Goal: Transaction & Acquisition: Purchase product/service

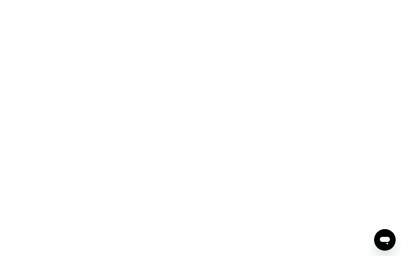
click at [122, 56] on div at bounding box center [200, 128] width 401 height 256
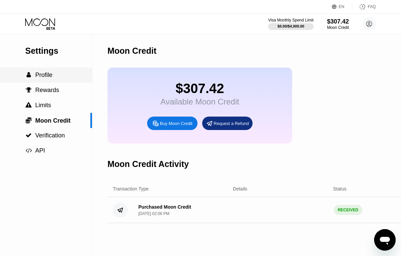
click at [48, 78] on span "Profile" at bounding box center [43, 75] width 17 height 7
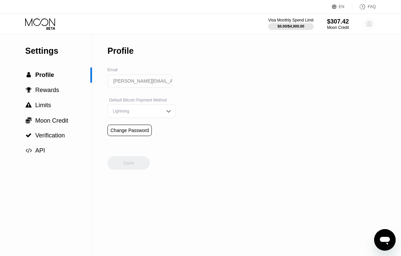
click at [368, 23] on circle at bounding box center [369, 23] width 13 height 13
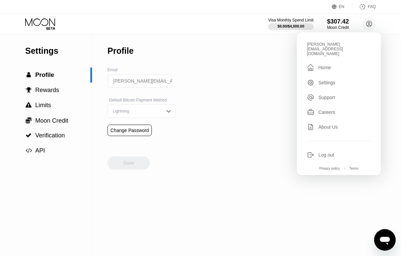
click at [324, 65] on div "Home" at bounding box center [325, 67] width 12 height 5
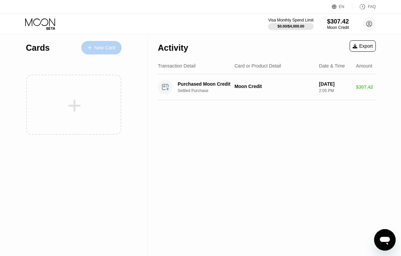
click at [108, 51] on div "New Card" at bounding box center [104, 48] width 21 height 6
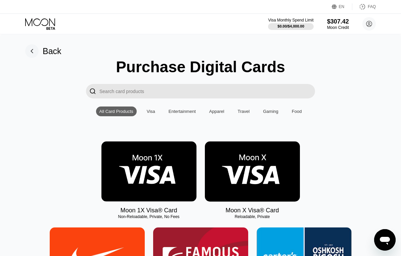
click at [158, 167] on img at bounding box center [149, 172] width 95 height 60
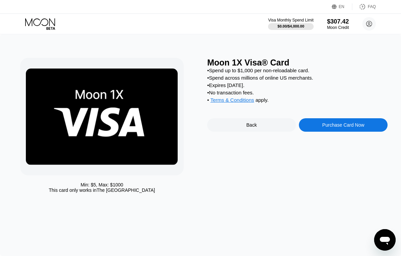
click at [331, 128] on div "Purchase Card Now" at bounding box center [344, 124] width 42 height 5
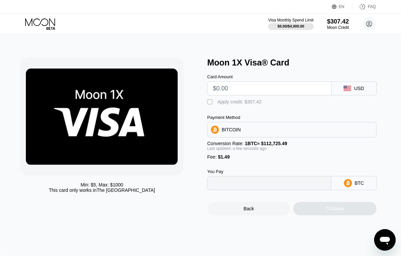
type input "0"
click at [264, 88] on input "text" at bounding box center [269, 88] width 113 height 13
type input "$1"
type input "0.00002209"
type input "$10"
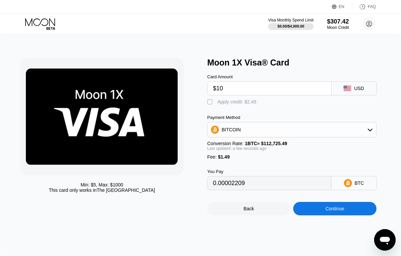
type input "0.00010193"
type input "$100"
type input "0.00090033"
type input "$100"
click at [211, 104] on div "" at bounding box center [210, 102] width 7 height 7
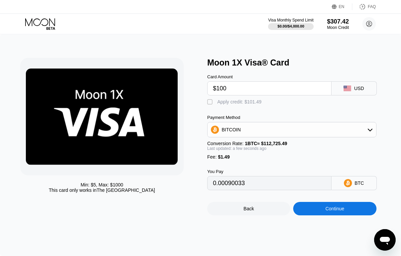
type input "0"
click at [322, 215] on div "Continue" at bounding box center [334, 208] width 83 height 13
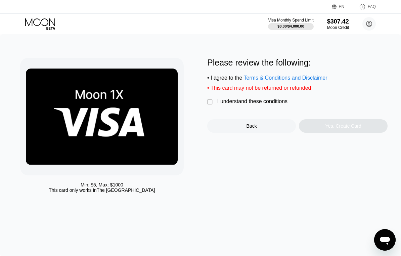
click at [213, 106] on div "" at bounding box center [210, 102] width 7 height 7
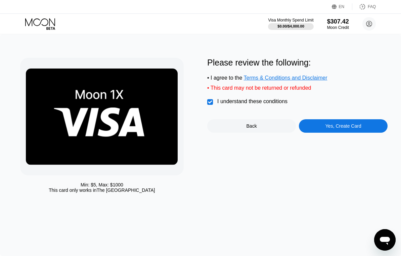
click at [328, 127] on div "Yes, Create Card" at bounding box center [343, 125] width 89 height 13
